Goal: Browse casually

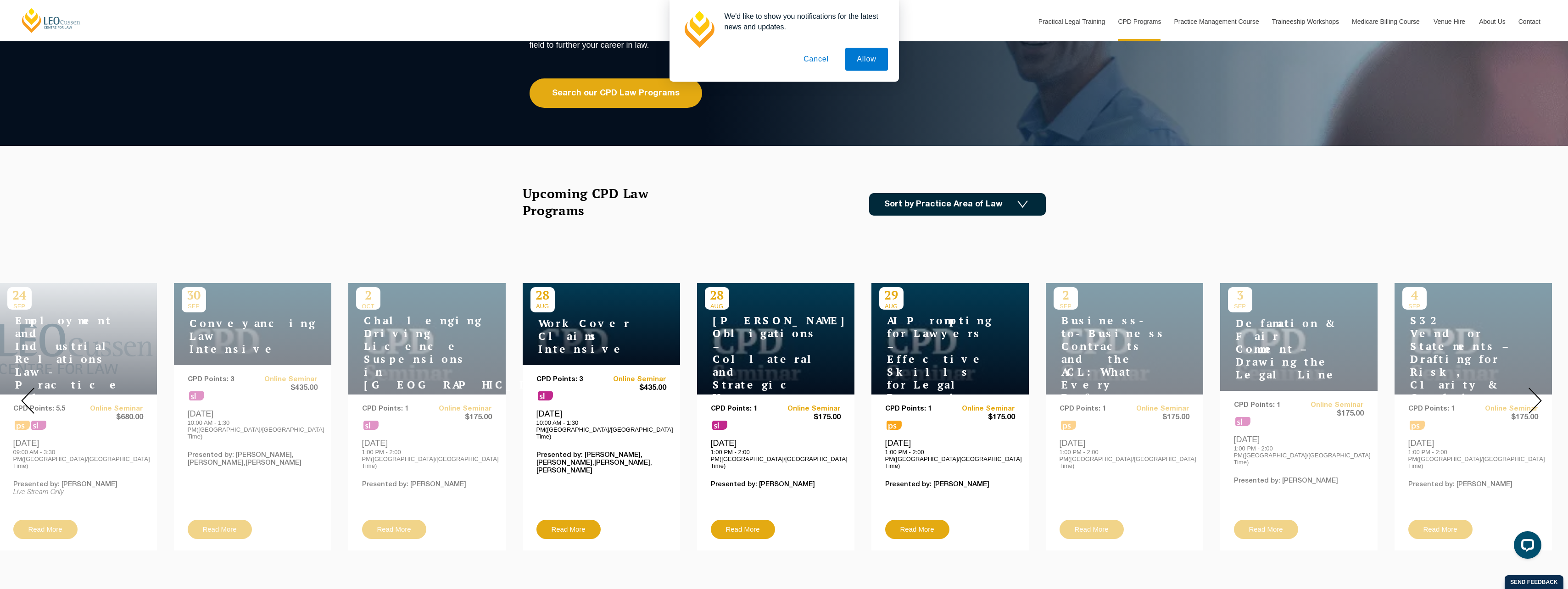
click at [1530, 400] on img at bounding box center [1535, 400] width 13 height 26
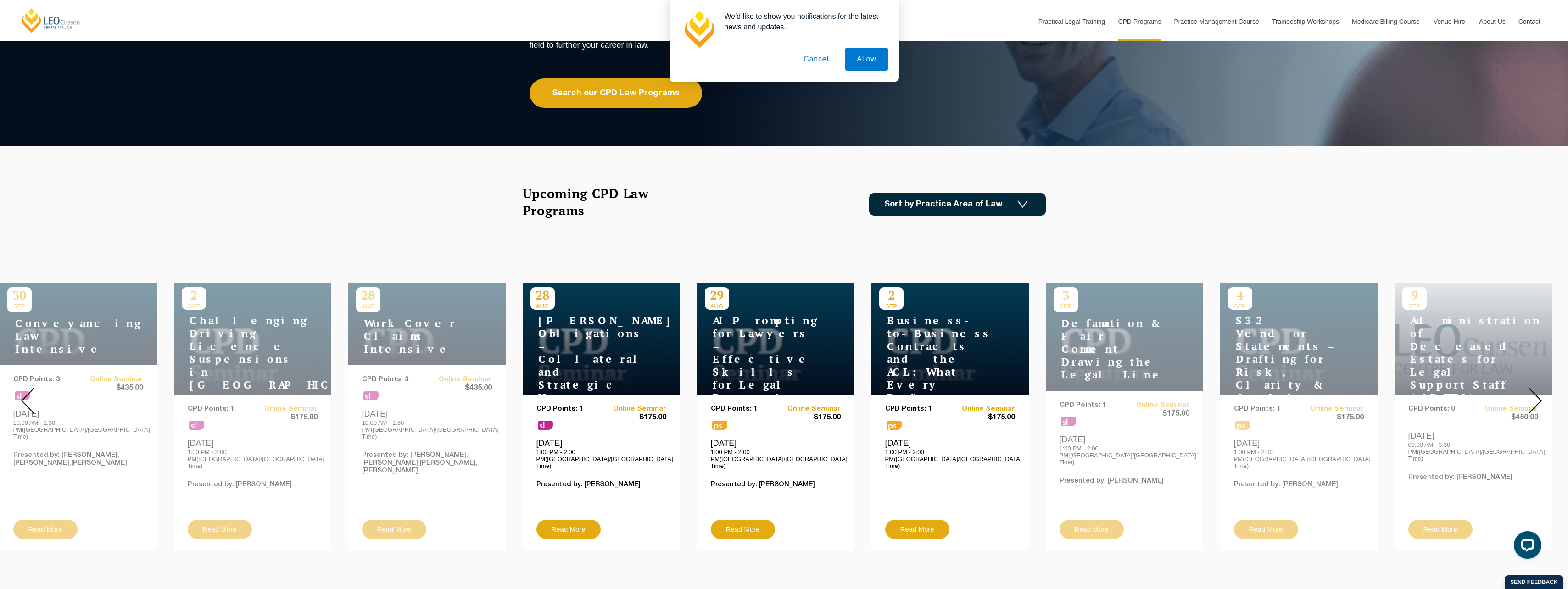
click at [1535, 400] on img at bounding box center [1535, 400] width 13 height 26
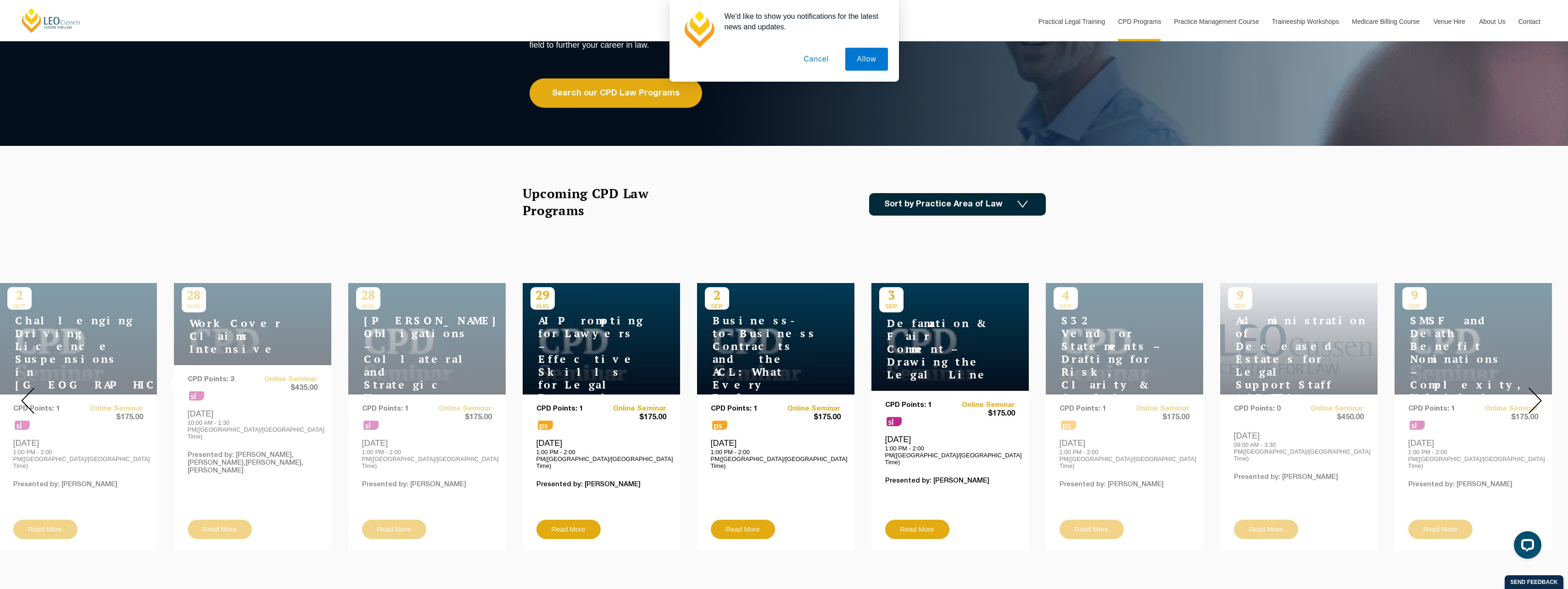
click at [1535, 400] on img at bounding box center [1535, 400] width 13 height 26
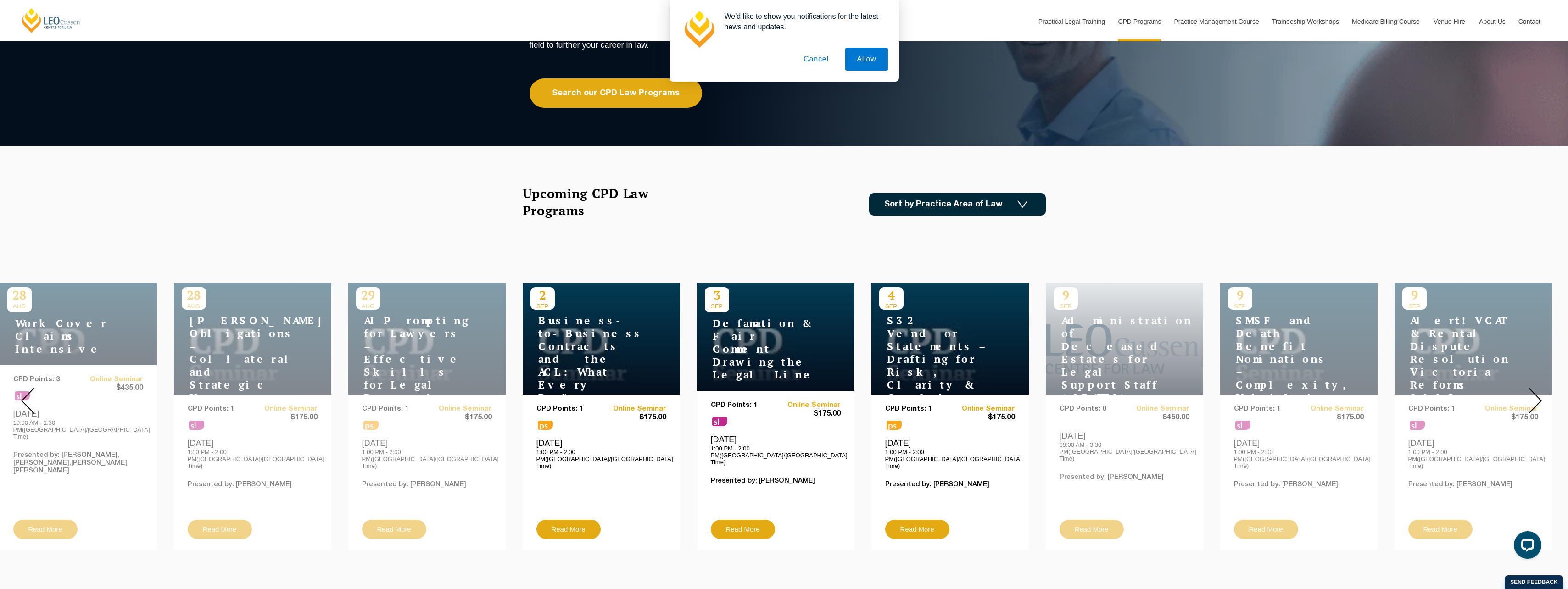
click at [1535, 400] on img at bounding box center [1535, 400] width 13 height 26
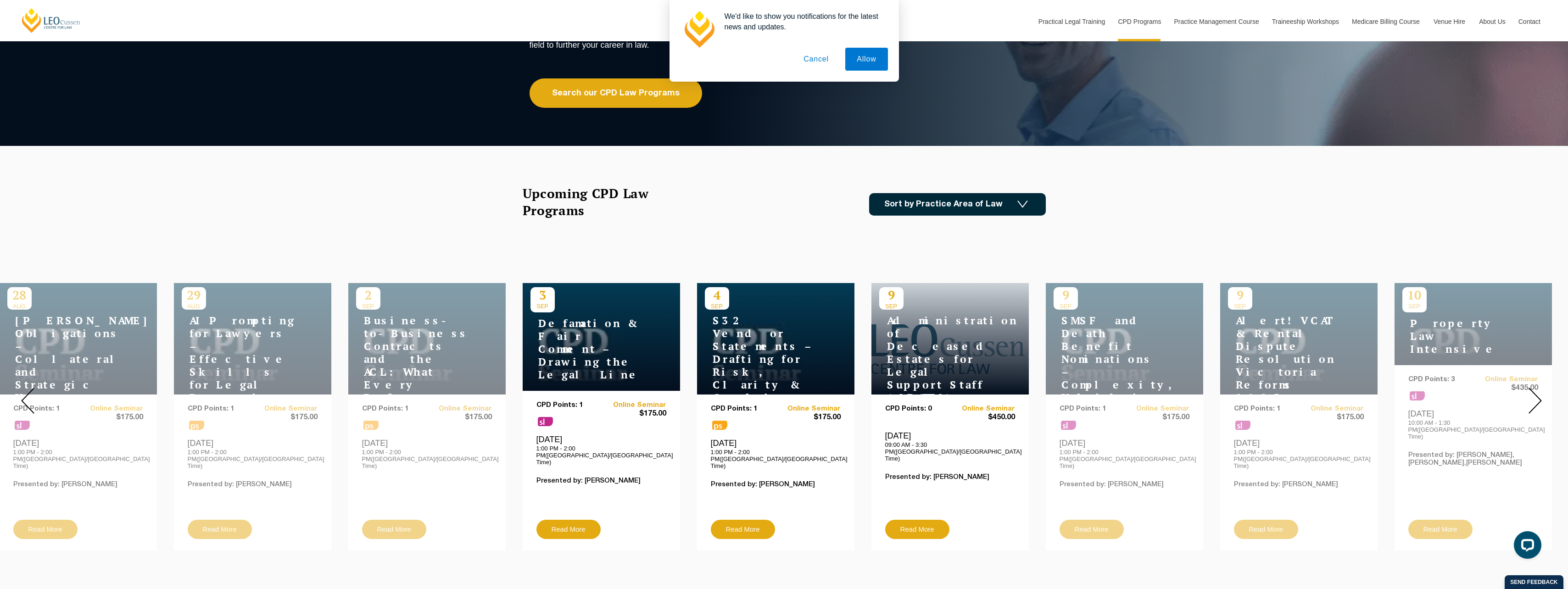
click at [1535, 400] on img at bounding box center [1535, 400] width 13 height 26
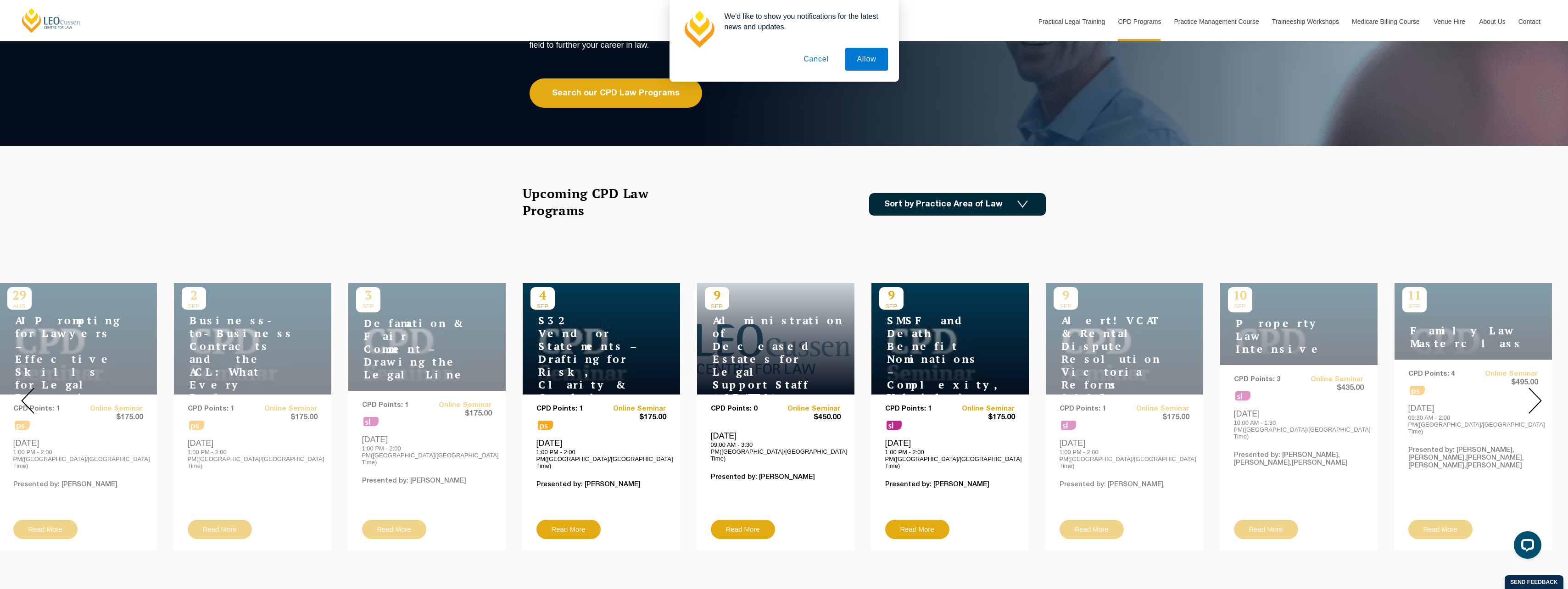
click at [1535, 400] on img at bounding box center [1535, 400] width 13 height 26
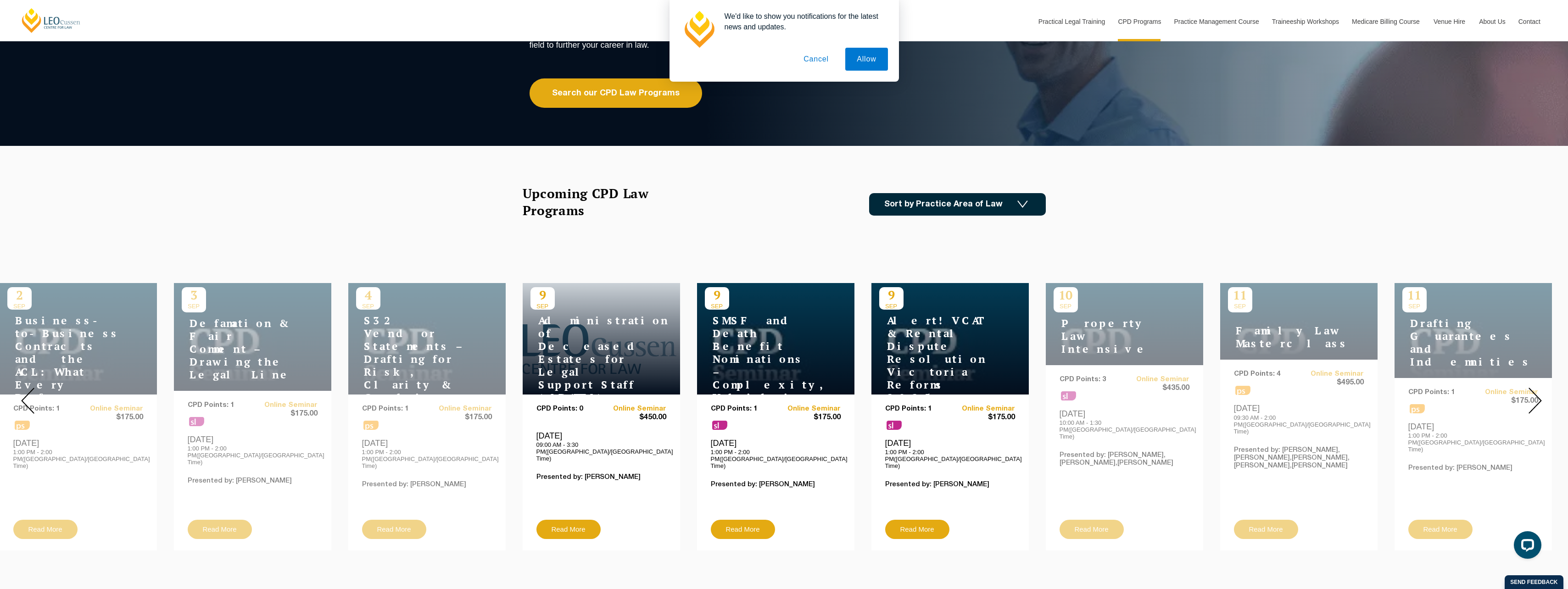
click at [1535, 400] on img at bounding box center [1535, 400] width 13 height 26
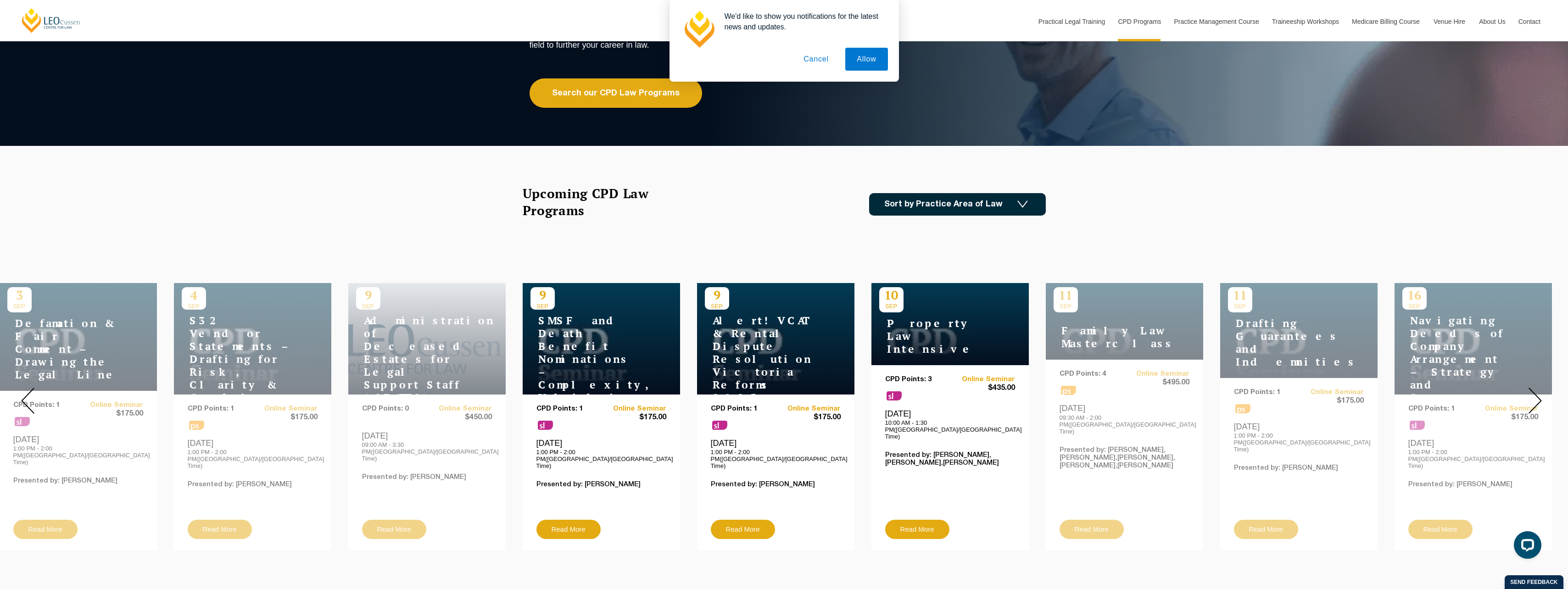
click at [1535, 400] on img at bounding box center [1535, 400] width 13 height 26
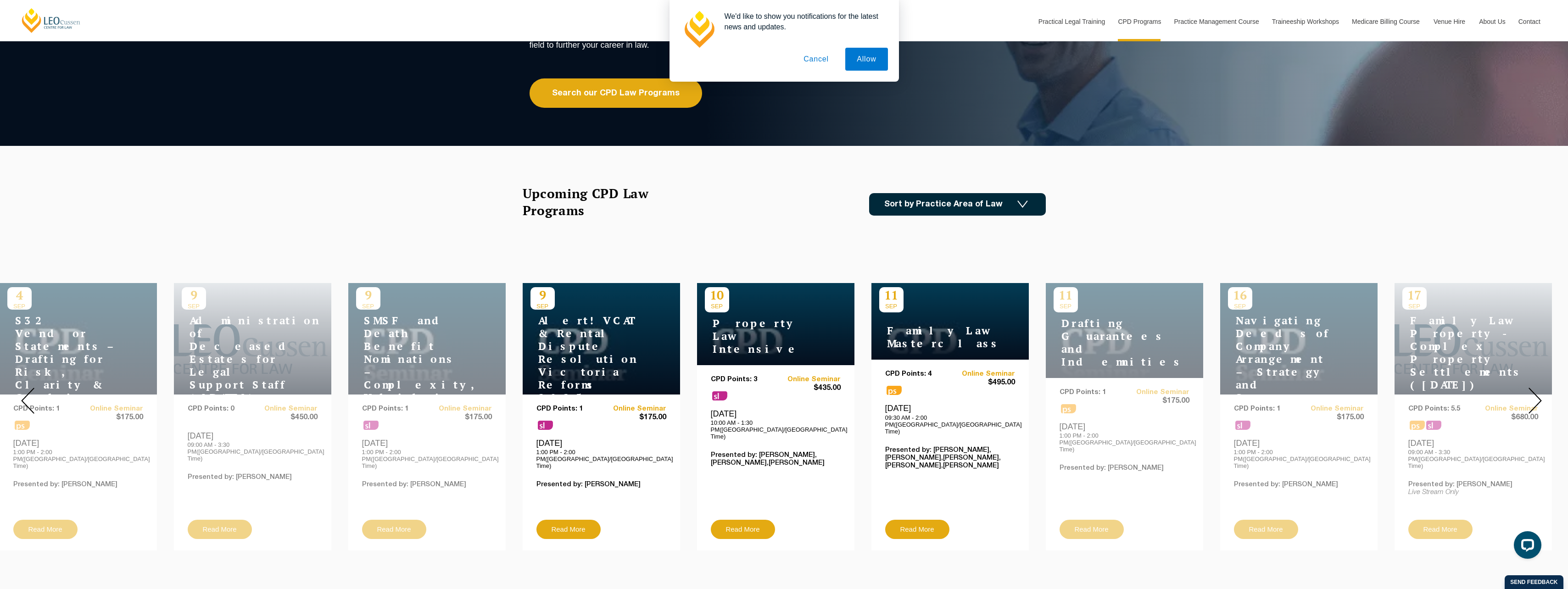
click at [1535, 400] on img at bounding box center [1535, 400] width 13 height 26
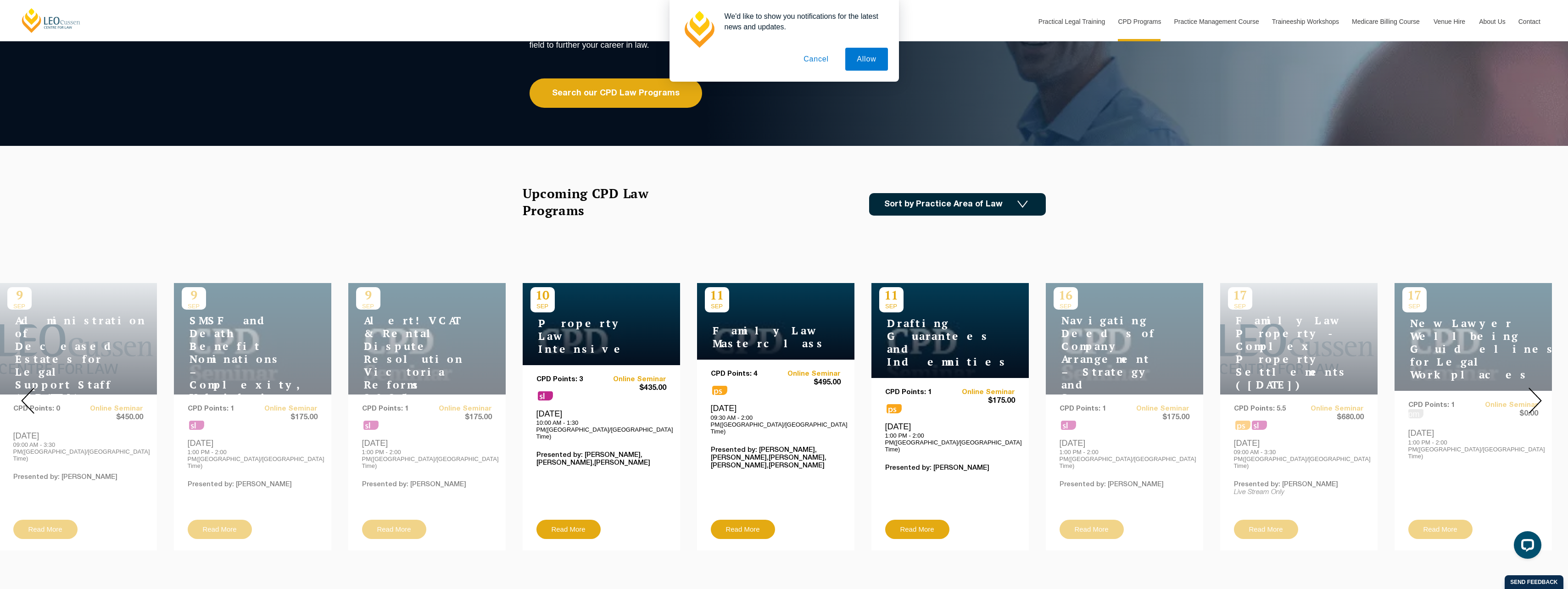
click at [1535, 400] on img at bounding box center [1535, 400] width 13 height 26
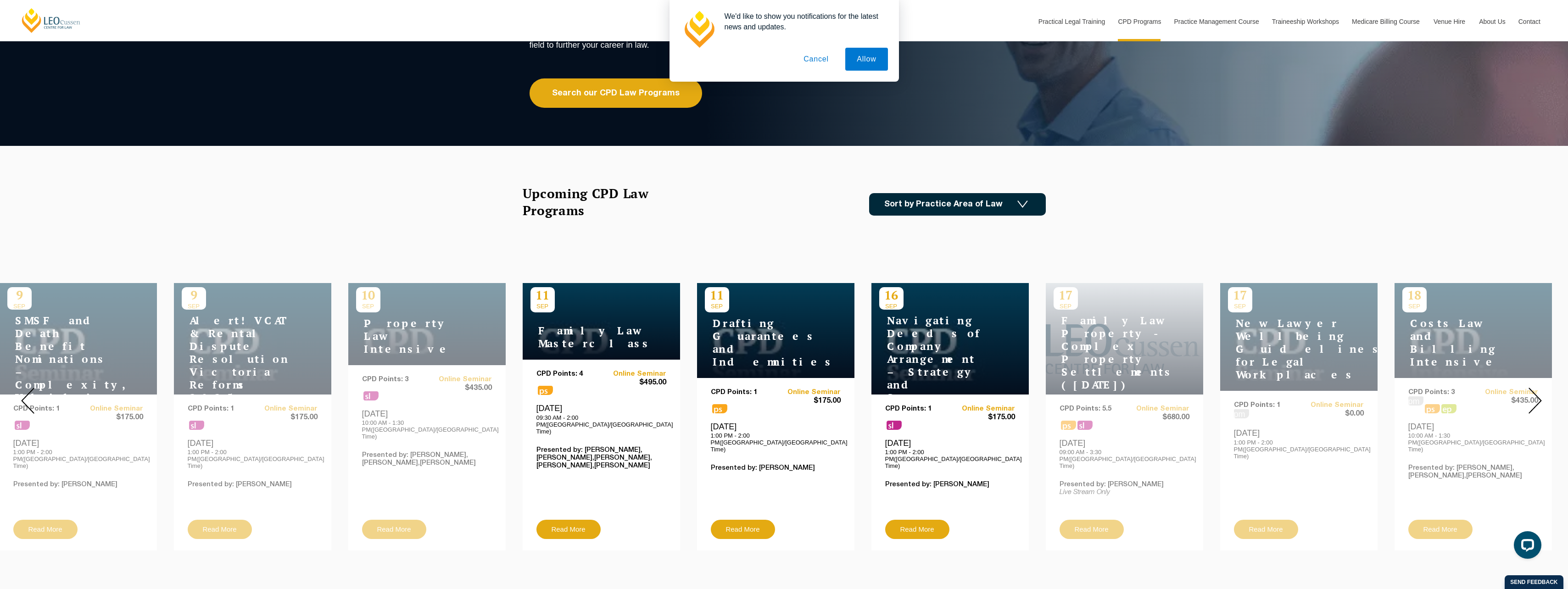
click at [1535, 400] on img at bounding box center [1535, 400] width 13 height 26
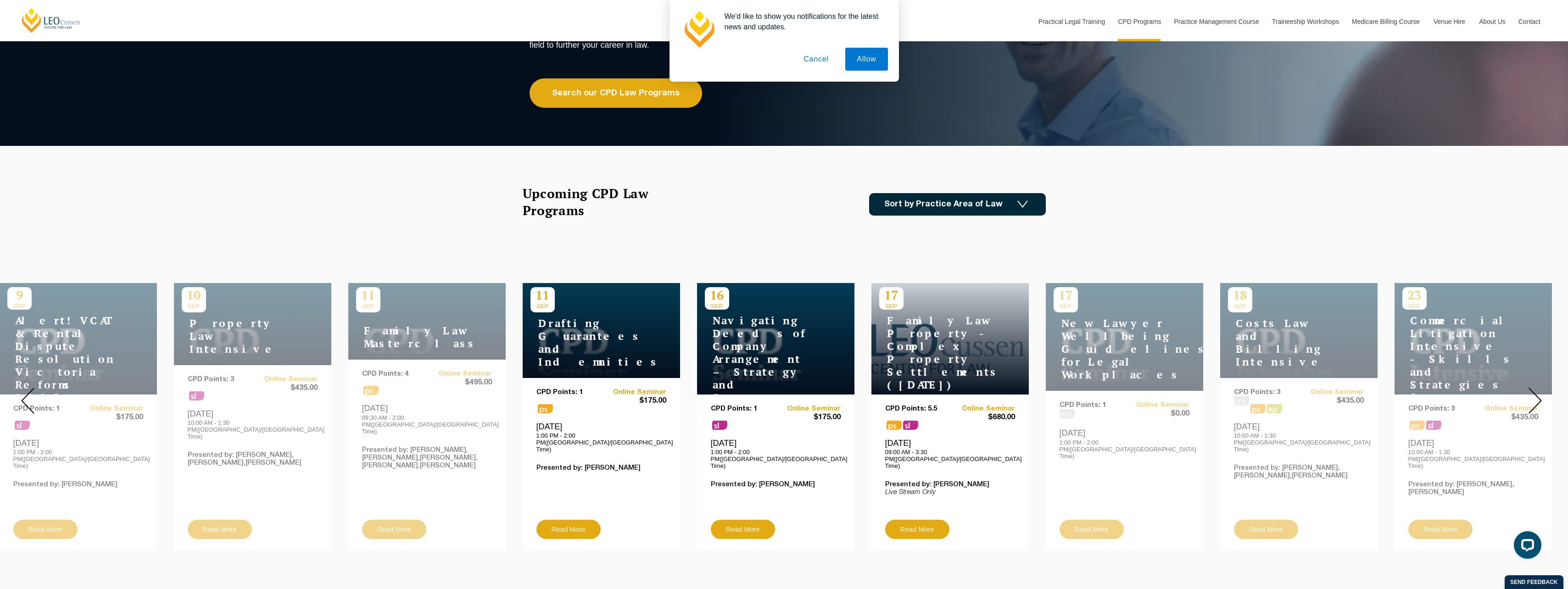
click at [1535, 400] on img at bounding box center [1535, 400] width 13 height 26
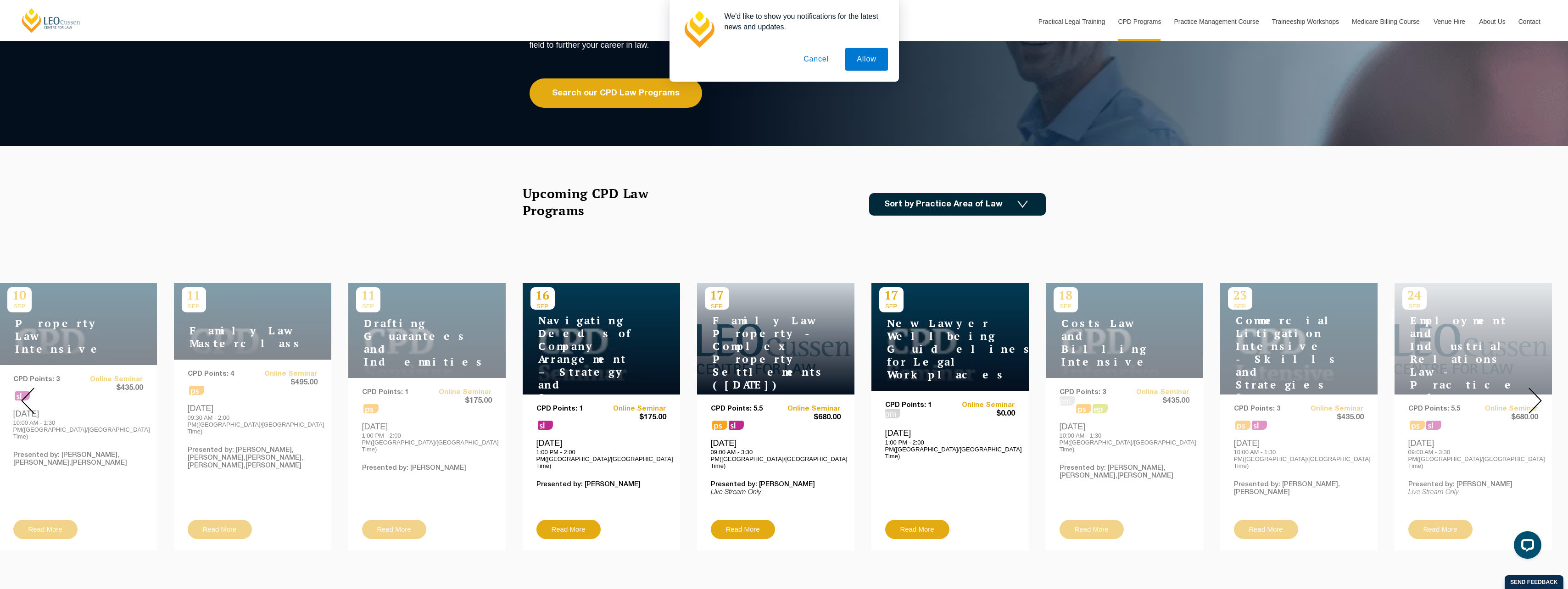
click at [1535, 400] on img at bounding box center [1535, 400] width 13 height 26
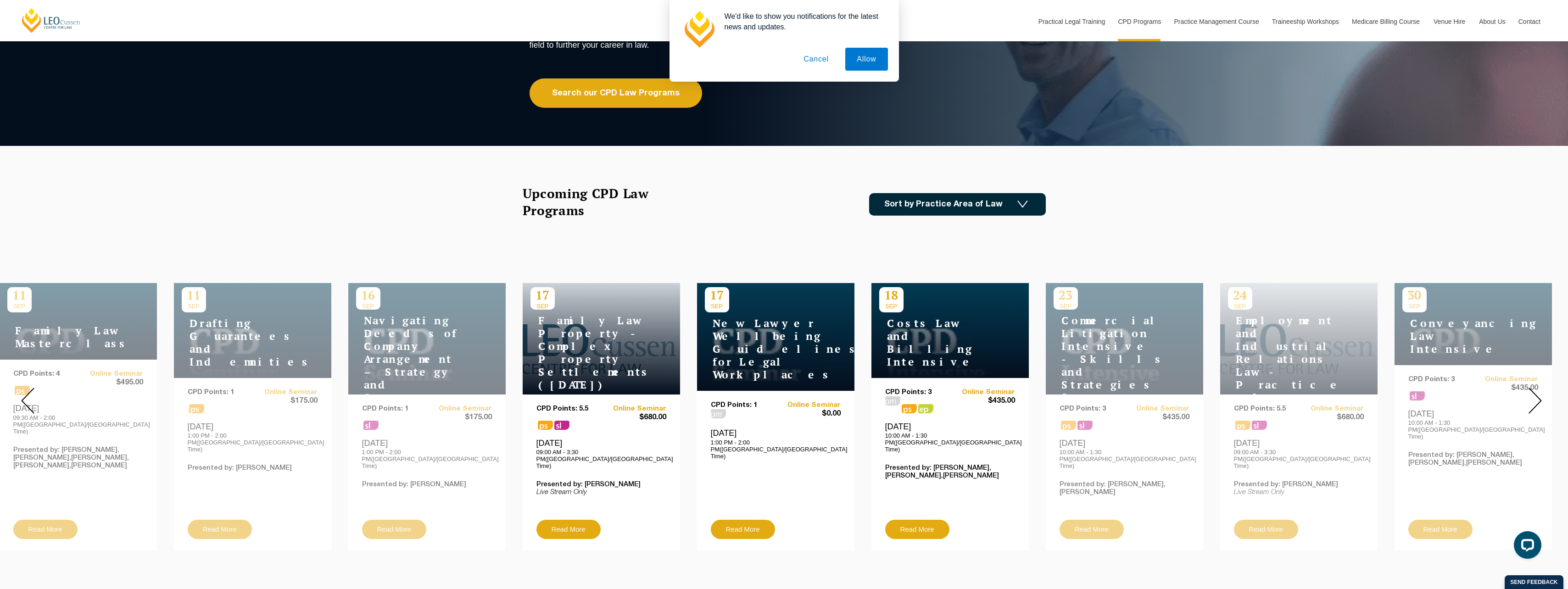
click at [1535, 400] on img at bounding box center [1535, 400] width 13 height 26
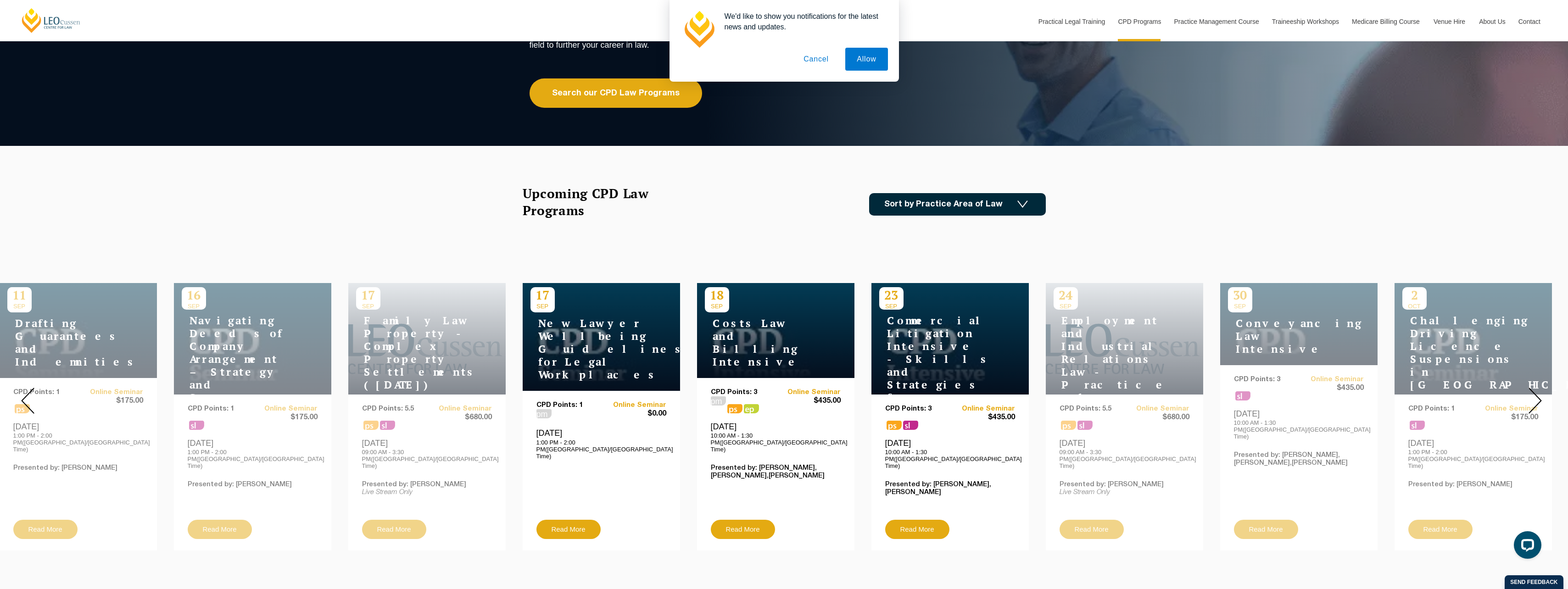
click at [1535, 400] on img at bounding box center [1535, 400] width 13 height 26
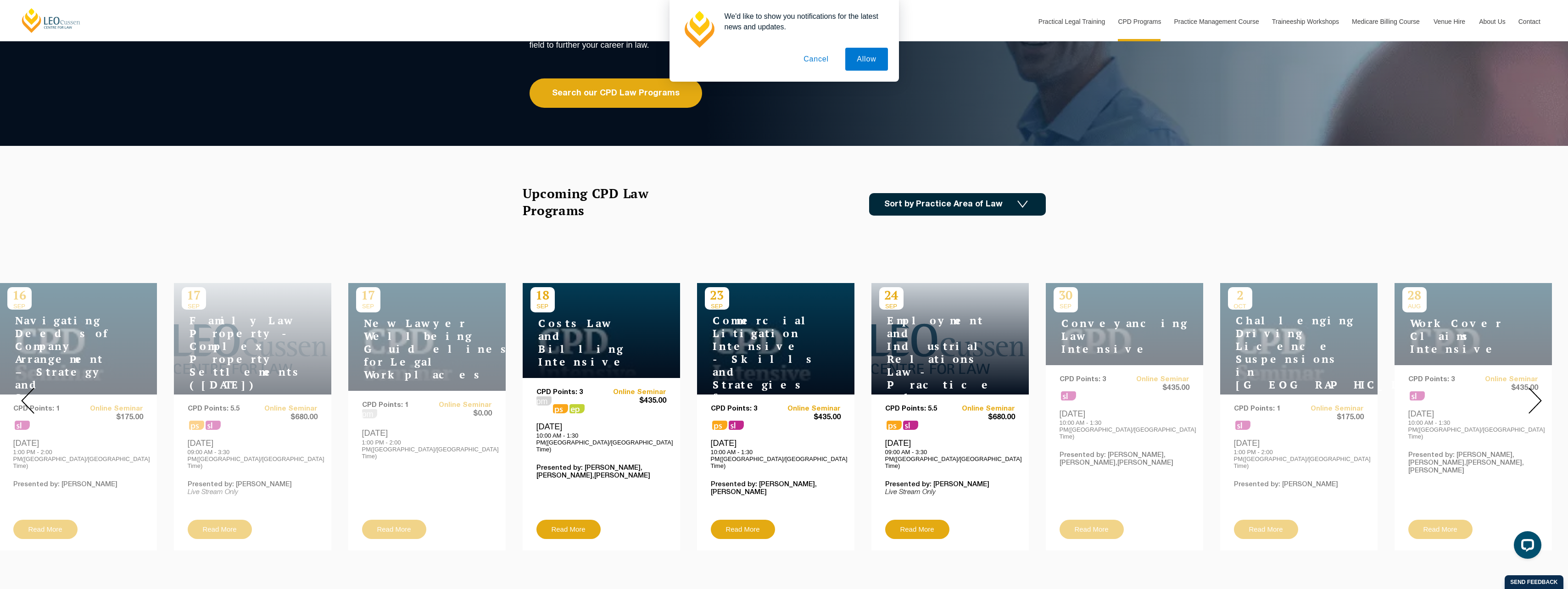
click at [1535, 400] on img at bounding box center [1535, 400] width 13 height 26
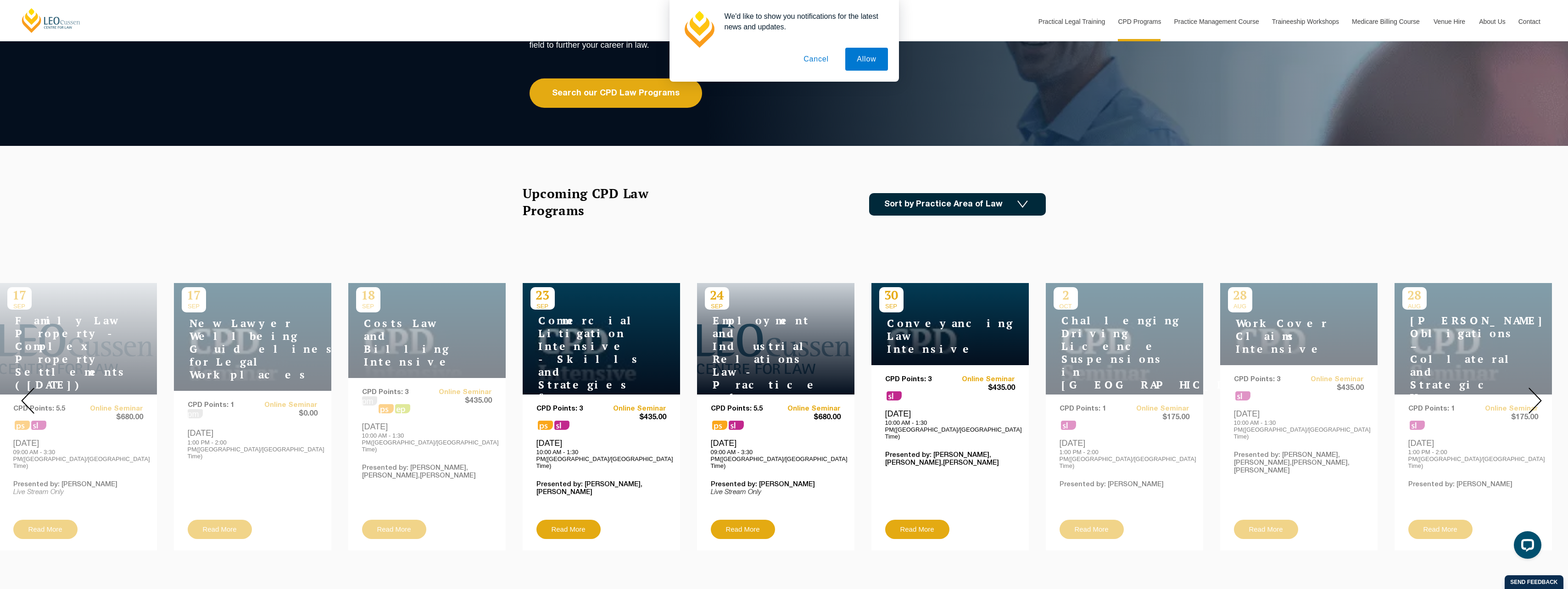
click at [1535, 400] on img at bounding box center [1535, 400] width 13 height 26
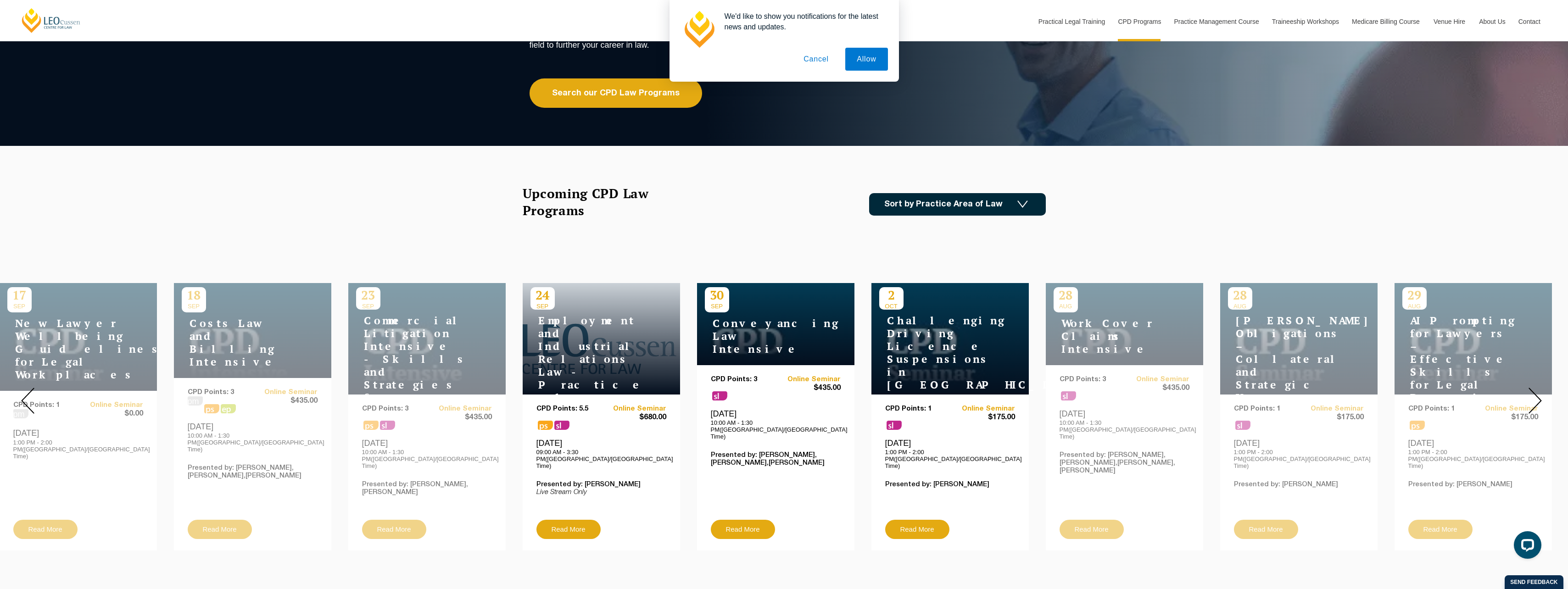
click at [1535, 400] on img at bounding box center [1535, 400] width 13 height 26
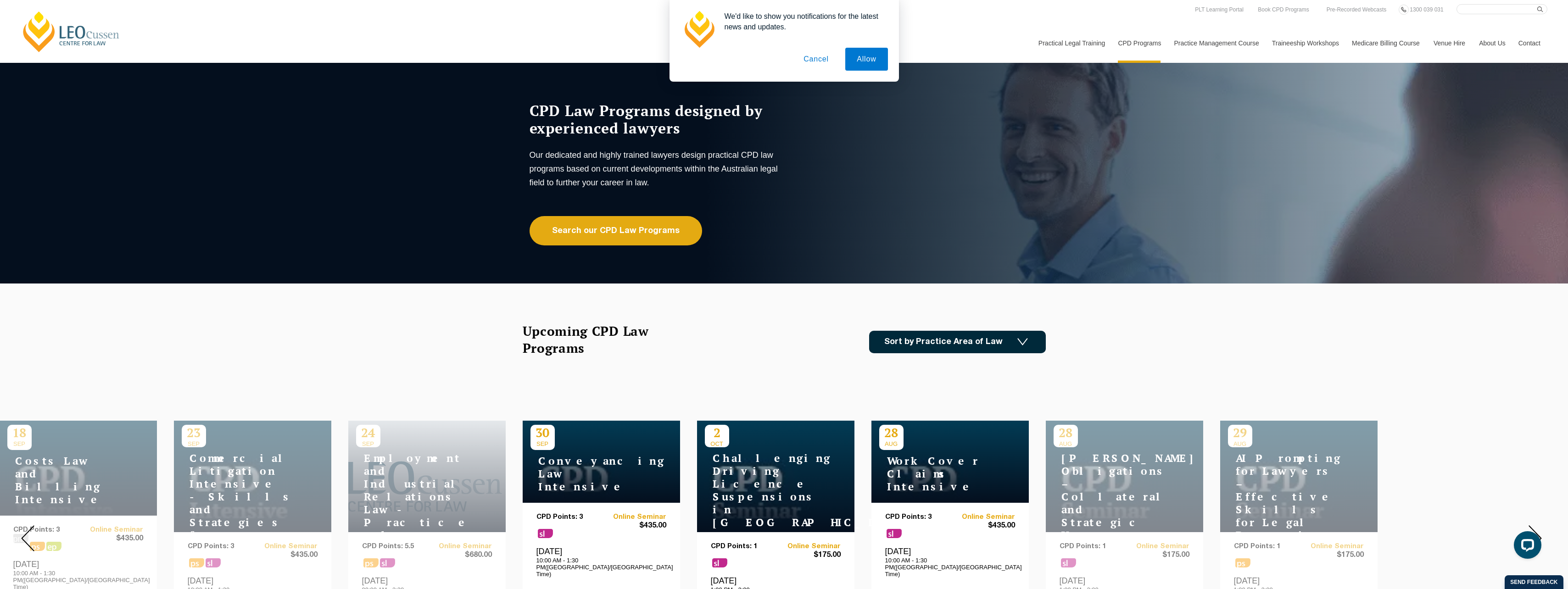
drag, startPoint x: 808, startPoint y: 58, endPoint x: 797, endPoint y: 55, distance: 11.4
click at [808, 58] on button "Cancel" at bounding box center [816, 59] width 48 height 23
